Goal: Task Accomplishment & Management: Use online tool/utility

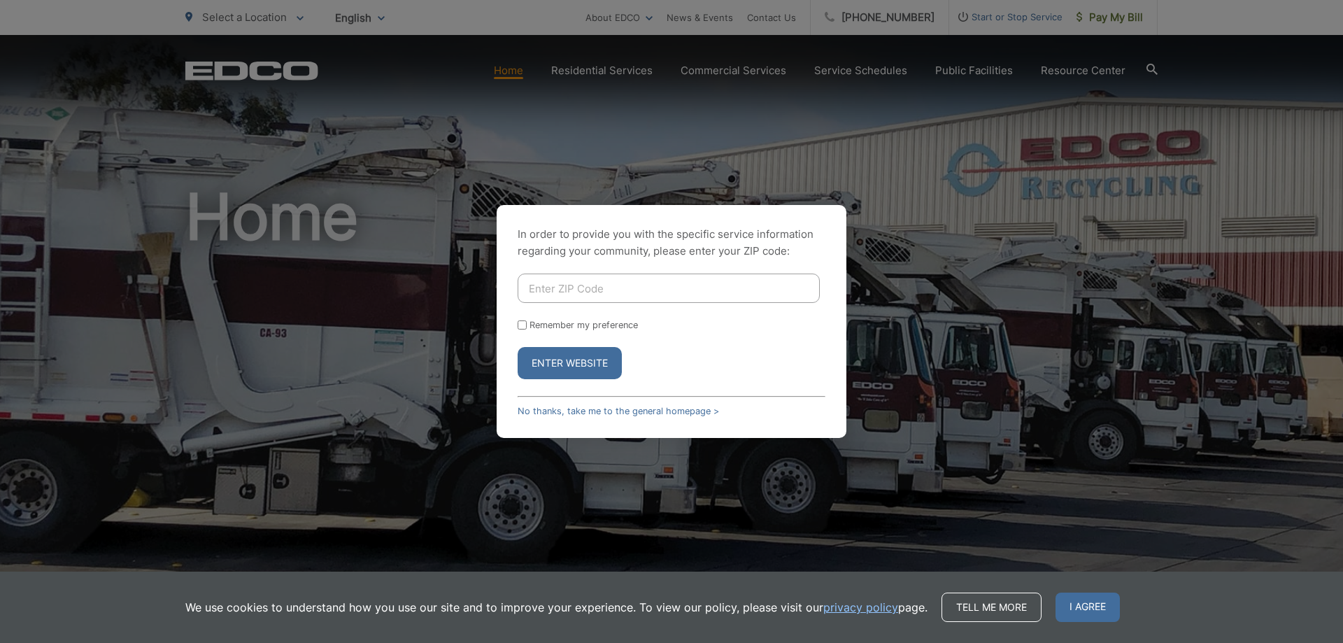
click at [555, 280] on input "Enter ZIP Code" at bounding box center [669, 287] width 302 height 29
click at [647, 339] on form "Remember my preference Enter Website" at bounding box center [672, 326] width 308 height 106
click at [647, 336] on form "Remember my preference Enter Website" at bounding box center [672, 326] width 308 height 106
click at [585, 291] on input "Enter ZIP Code" at bounding box center [669, 287] width 302 height 29
type input "92110"
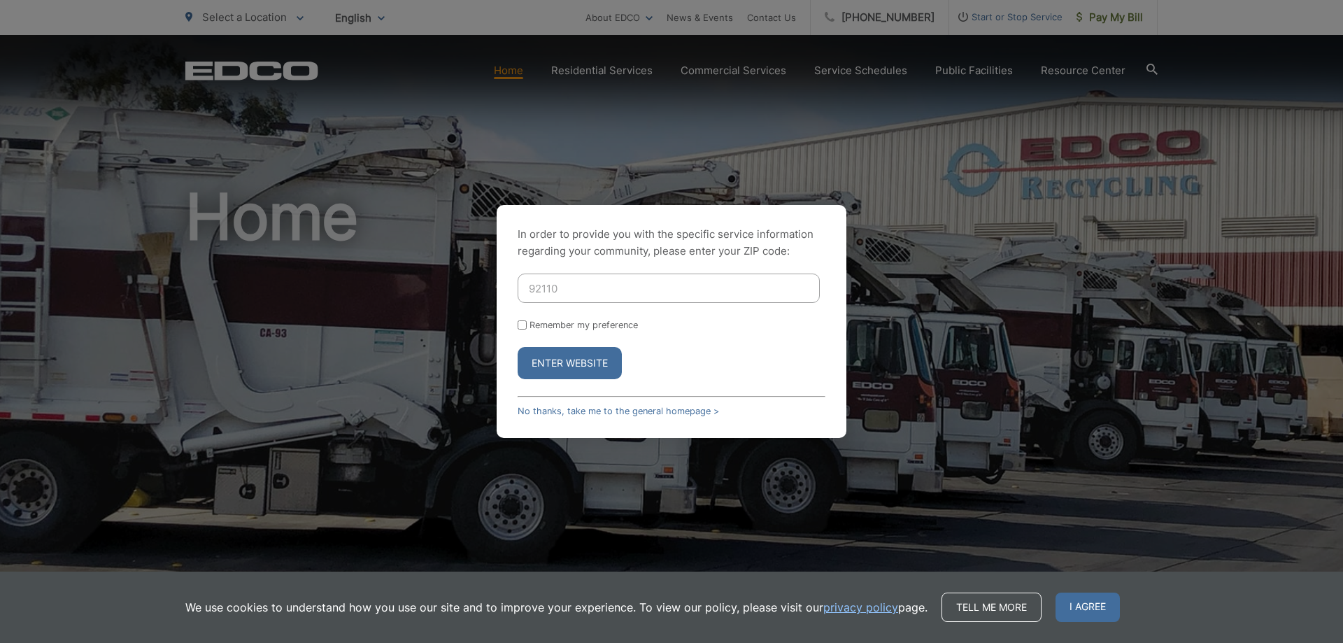
click at [576, 374] on button "Enter Website" at bounding box center [570, 363] width 104 height 32
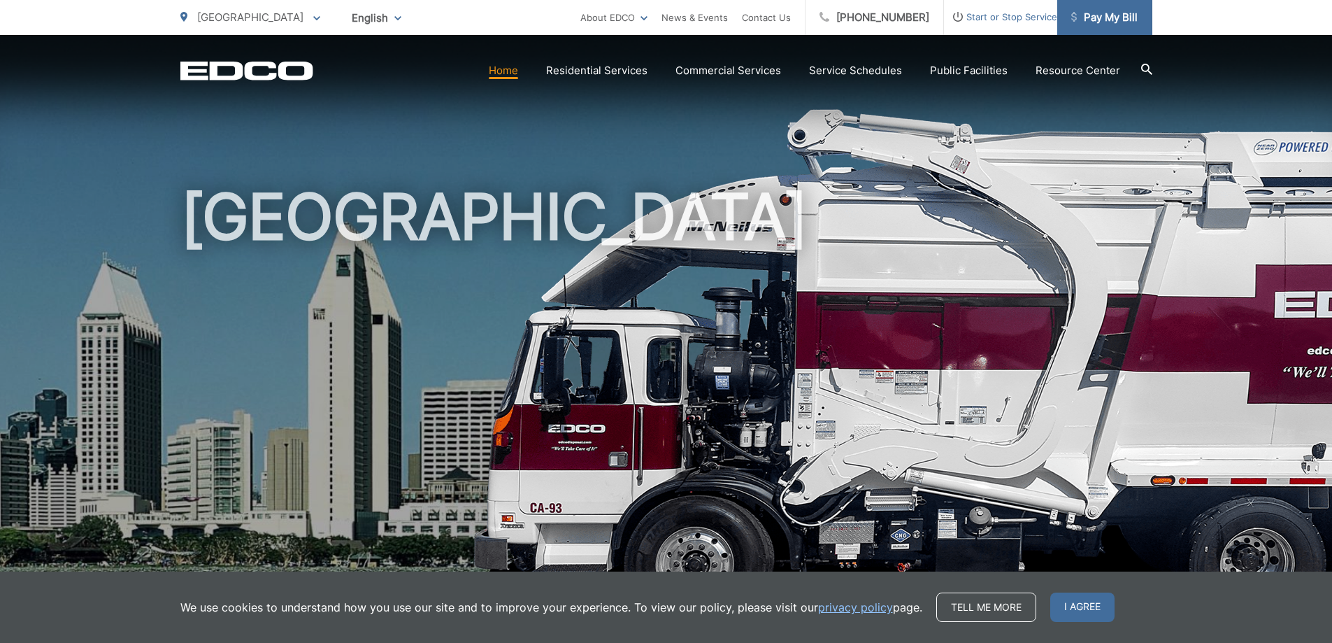
click at [1134, 7] on link "Pay My Bill" at bounding box center [1105, 17] width 95 height 35
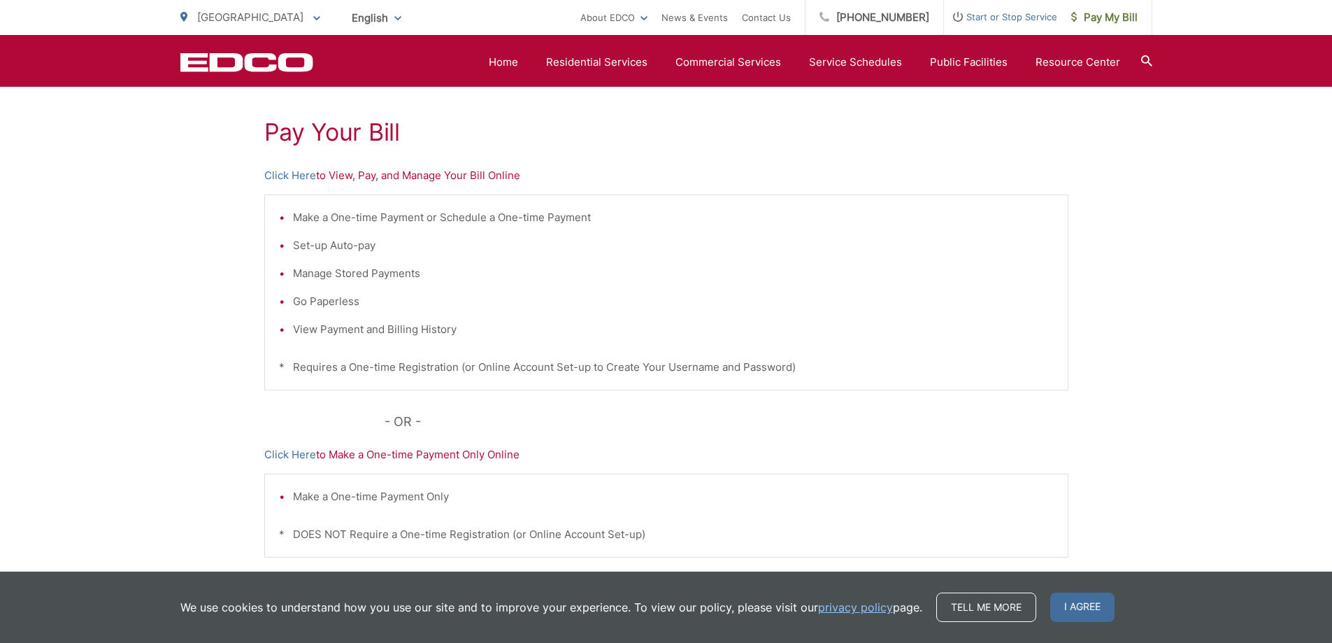
scroll to position [212, 0]
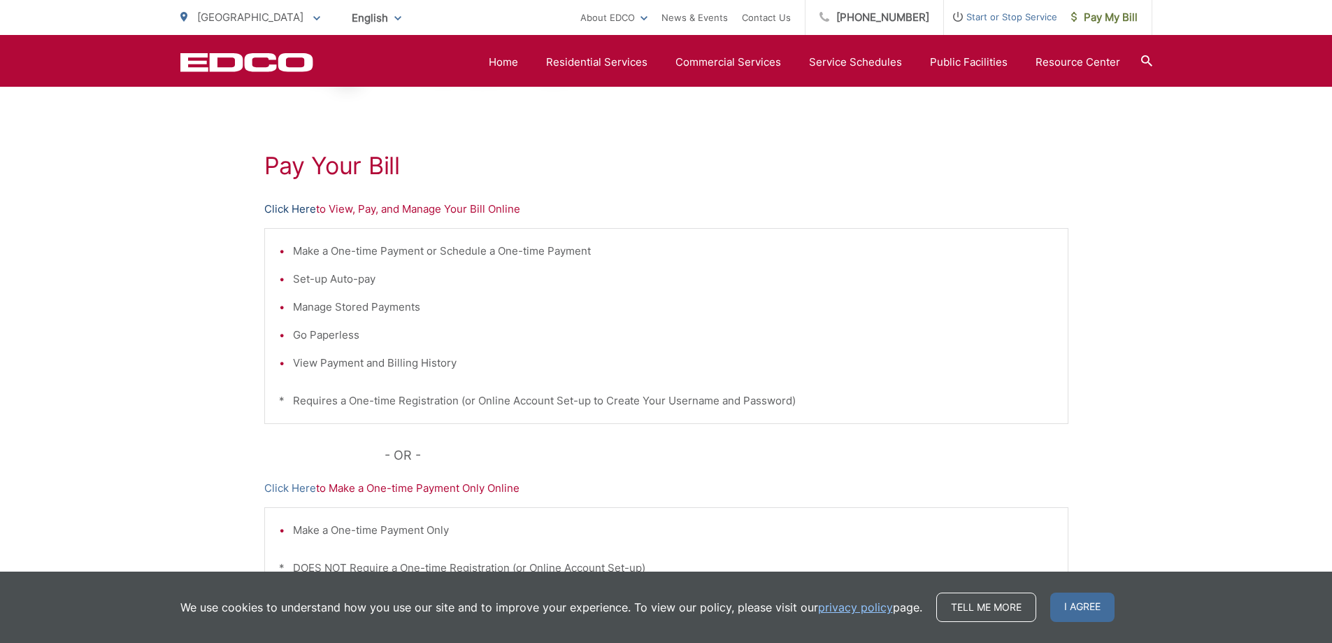
click at [291, 204] on link "Click Here" at bounding box center [290, 209] width 52 height 17
